Goal: Navigation & Orientation: Find specific page/section

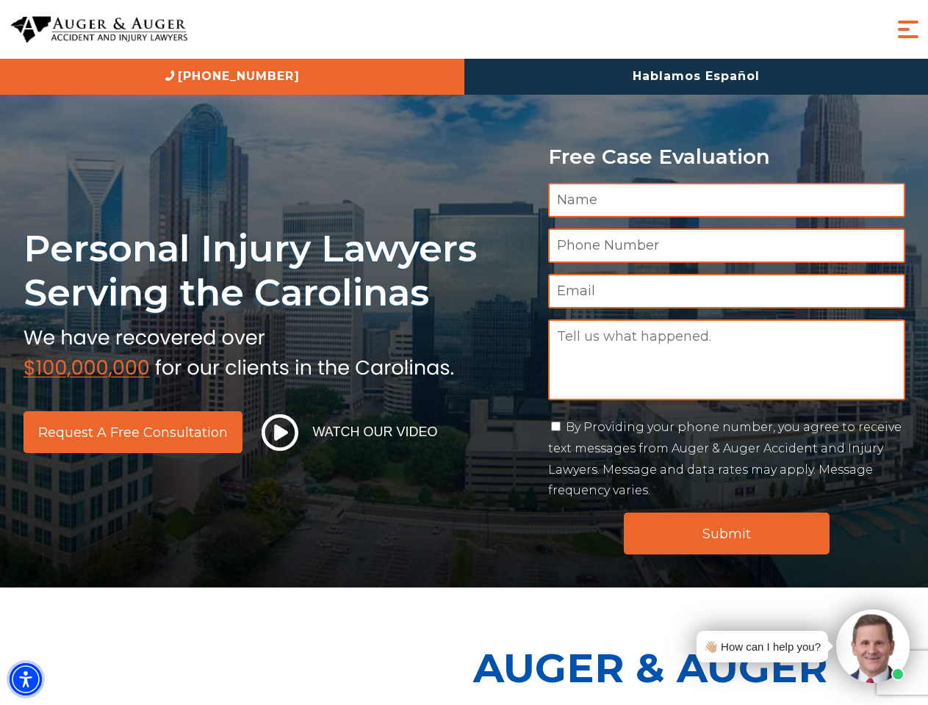
click at [26, 680] on img "Accessibility Menu" at bounding box center [26, 680] width 32 height 32
